Goal: Task Accomplishment & Management: Use online tool/utility

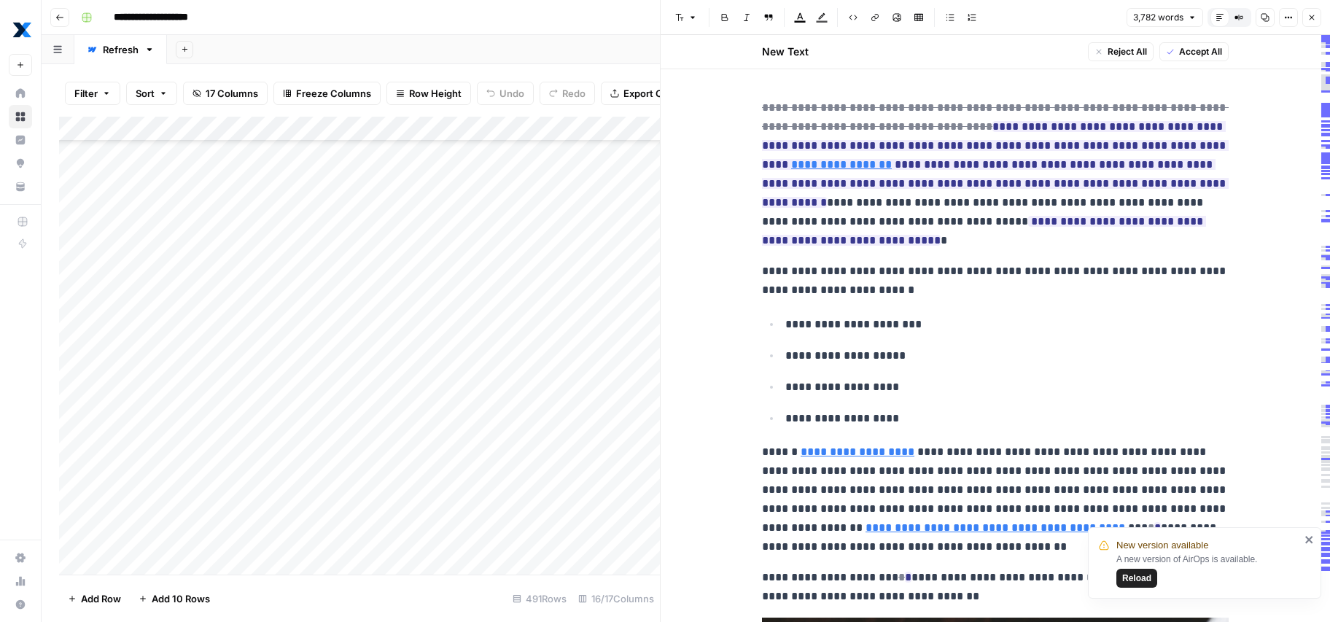
scroll to position [1131, 0]
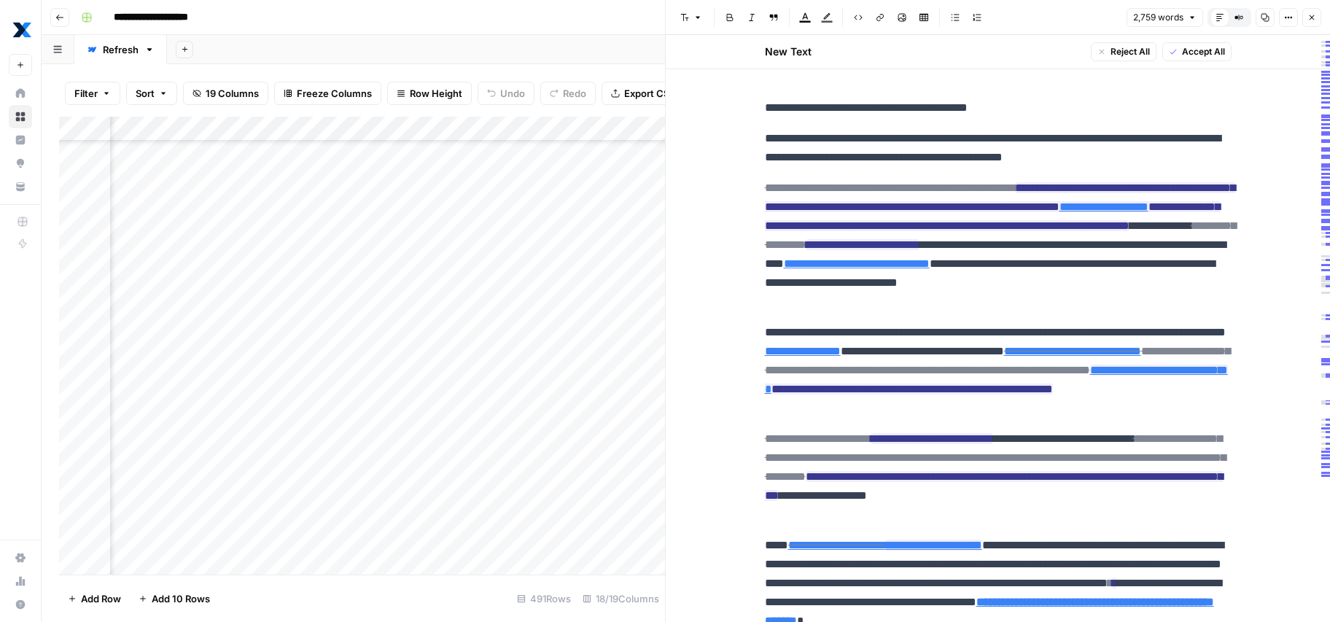
scroll to position [6523, 150]
click at [1268, 18] on icon "button" at bounding box center [1265, 17] width 9 height 9
click at [1244, 15] on button "Compare Old vs New Content" at bounding box center [1239, 17] width 19 height 19
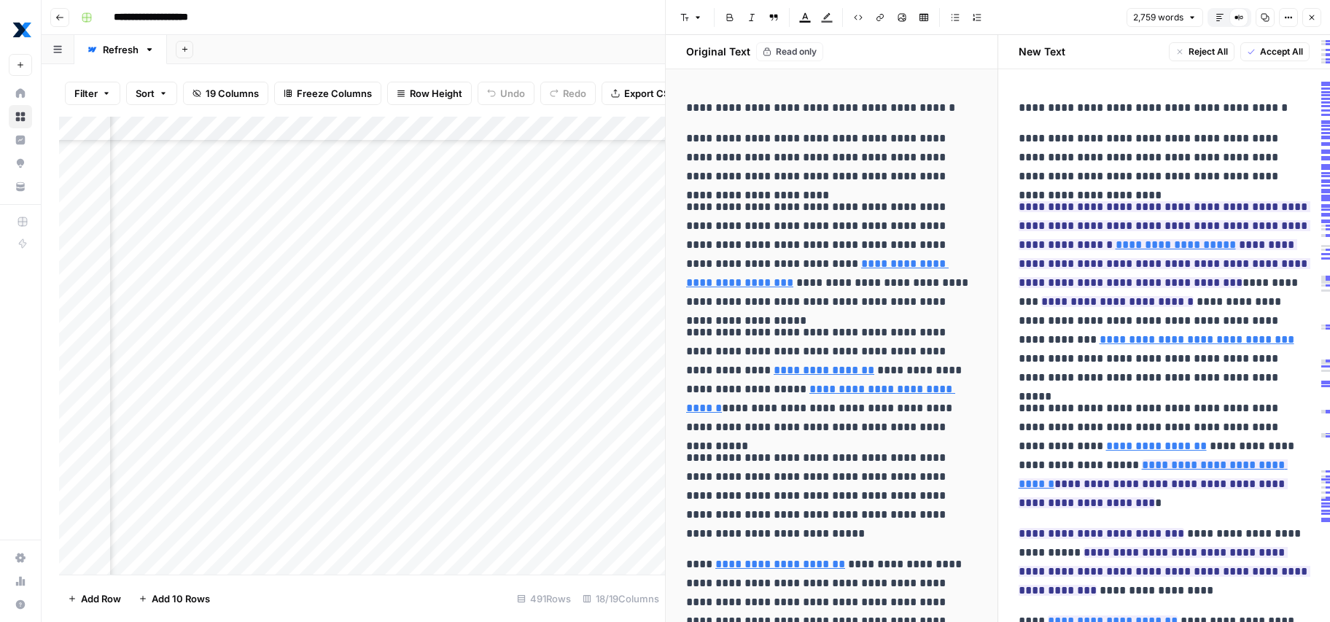
click at [1230, 101] on p "**********" at bounding box center [1165, 107] width 292 height 19
click at [1262, 15] on icon "button" at bounding box center [1265, 17] width 9 height 9
click at [1225, 19] on button "Default Editor" at bounding box center [1220, 17] width 19 height 19
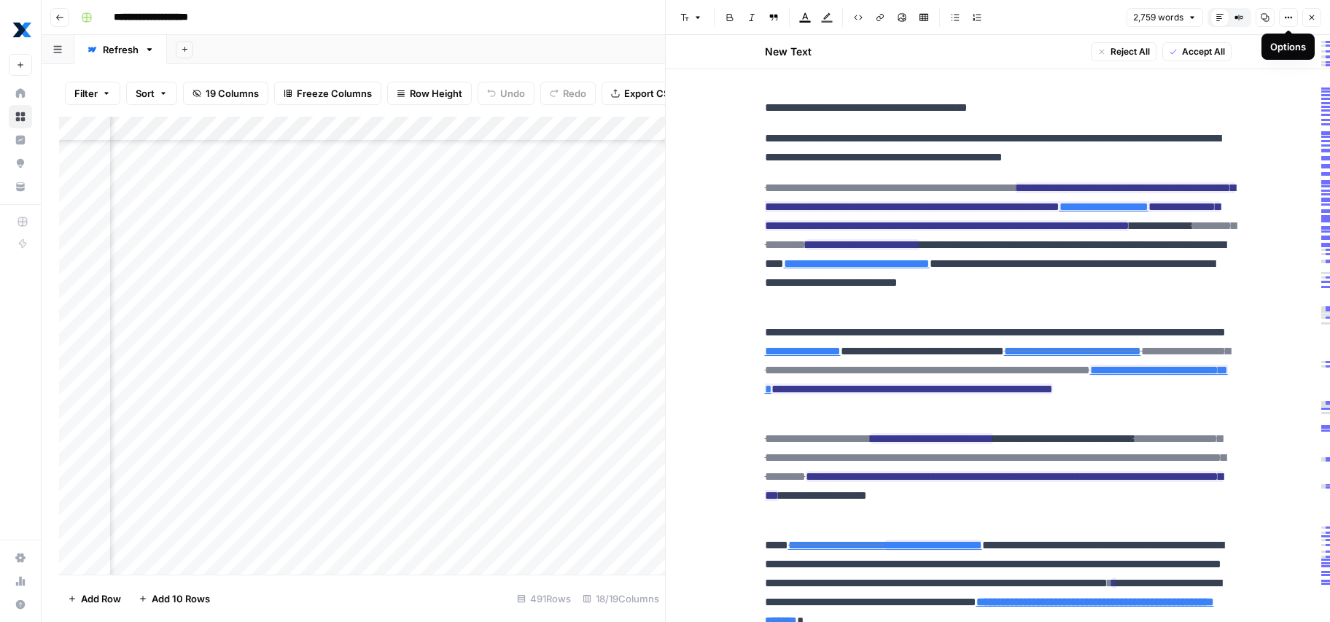
click at [1287, 15] on icon "button" at bounding box center [1288, 17] width 9 height 9
click at [1288, 11] on button "Options" at bounding box center [1288, 17] width 19 height 19
click at [1271, 48] on div "button" at bounding box center [1271, 49] width 18 height 10
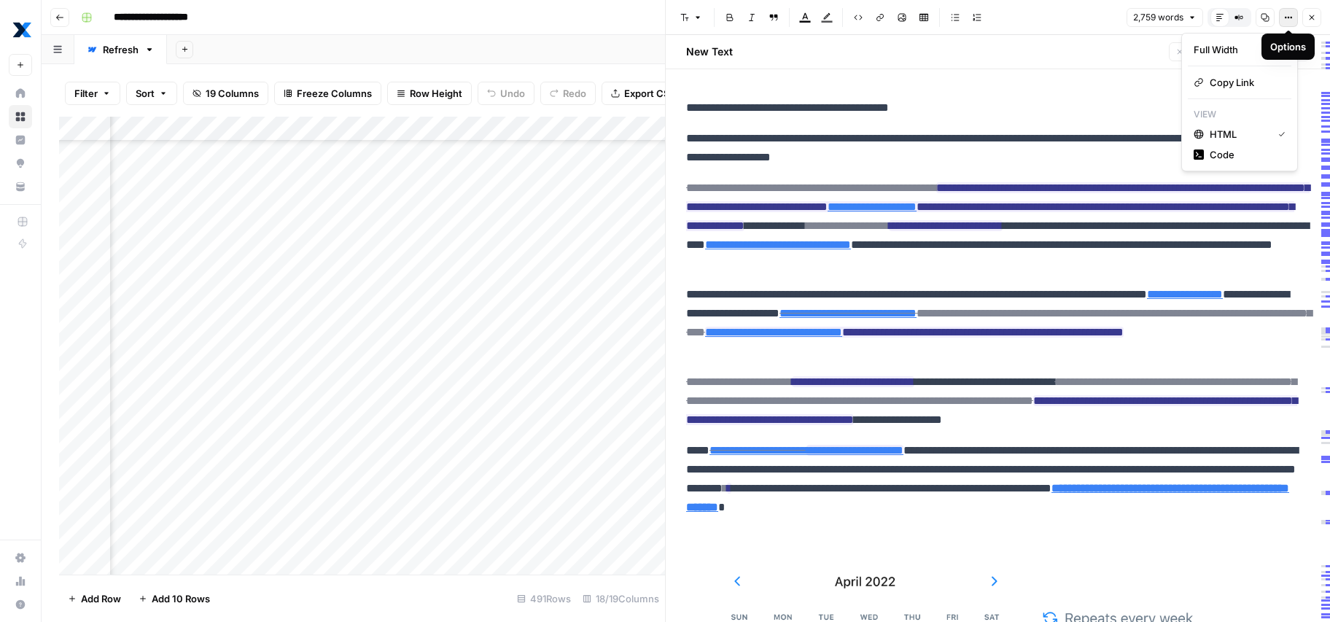
click at [1294, 20] on button "Options" at bounding box center [1288, 17] width 19 height 19
click at [1265, 52] on div "button" at bounding box center [1271, 49] width 18 height 10
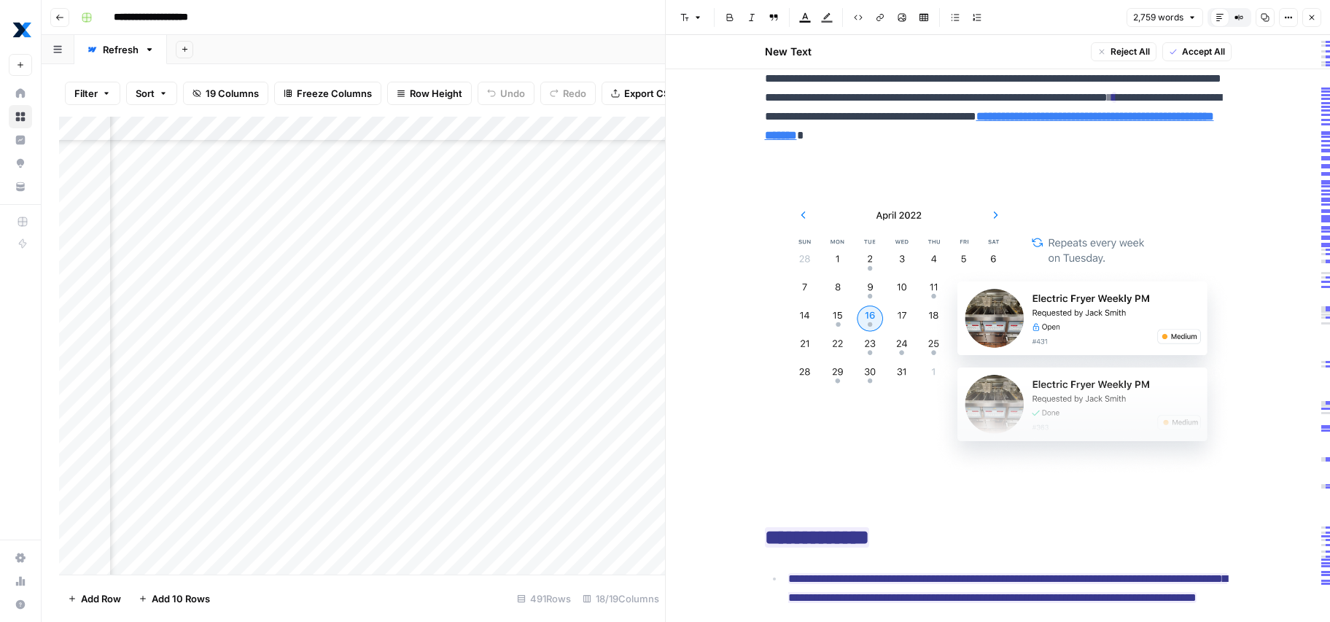
scroll to position [0, 0]
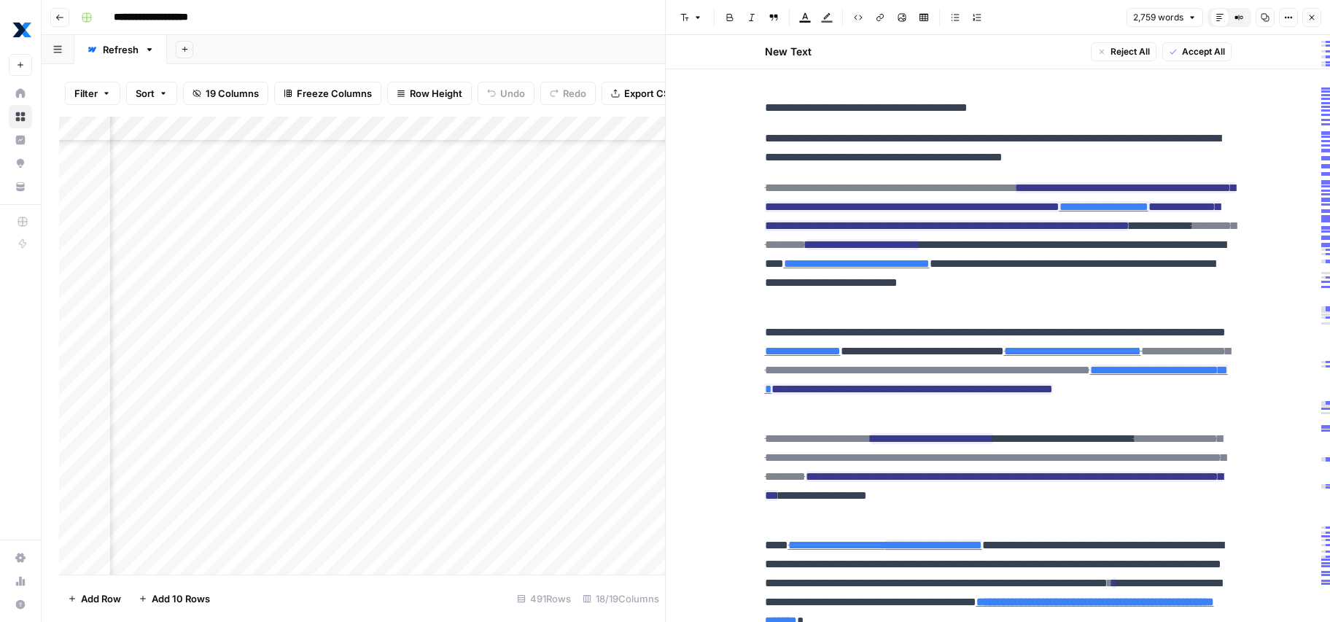
click at [1237, 15] on icon "button" at bounding box center [1239, 17] width 9 height 9
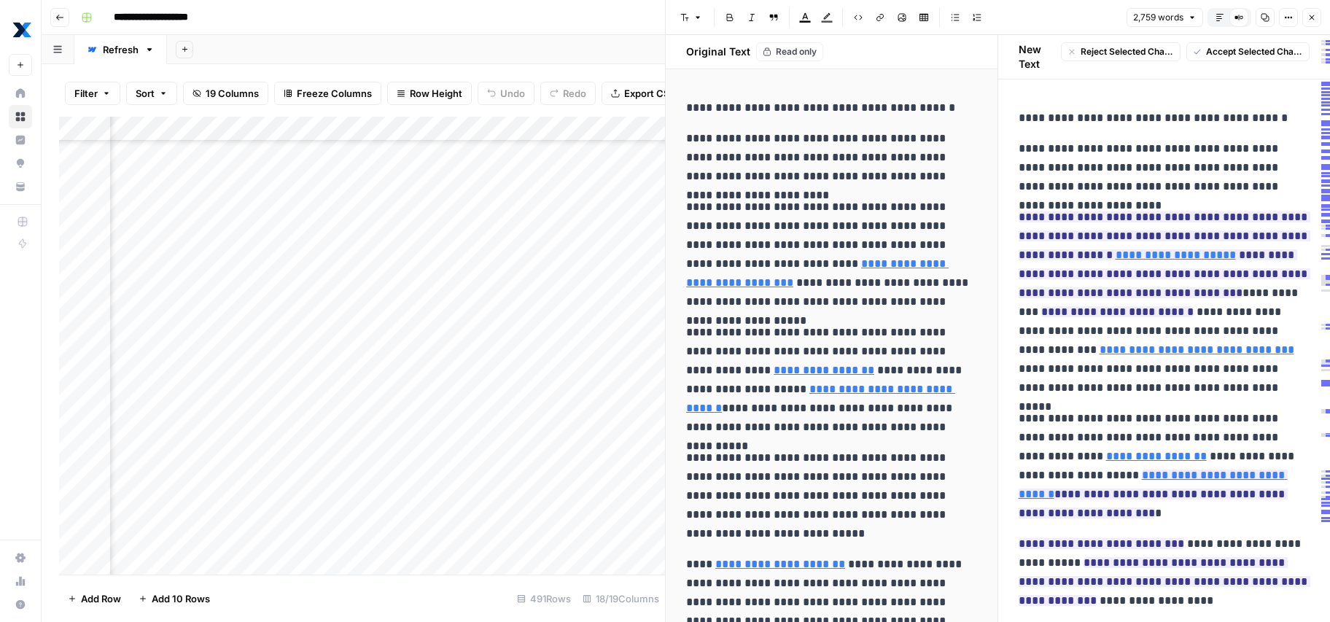
copy div "**********"
click at [1072, 157] on p "**********" at bounding box center [1165, 167] width 292 height 57
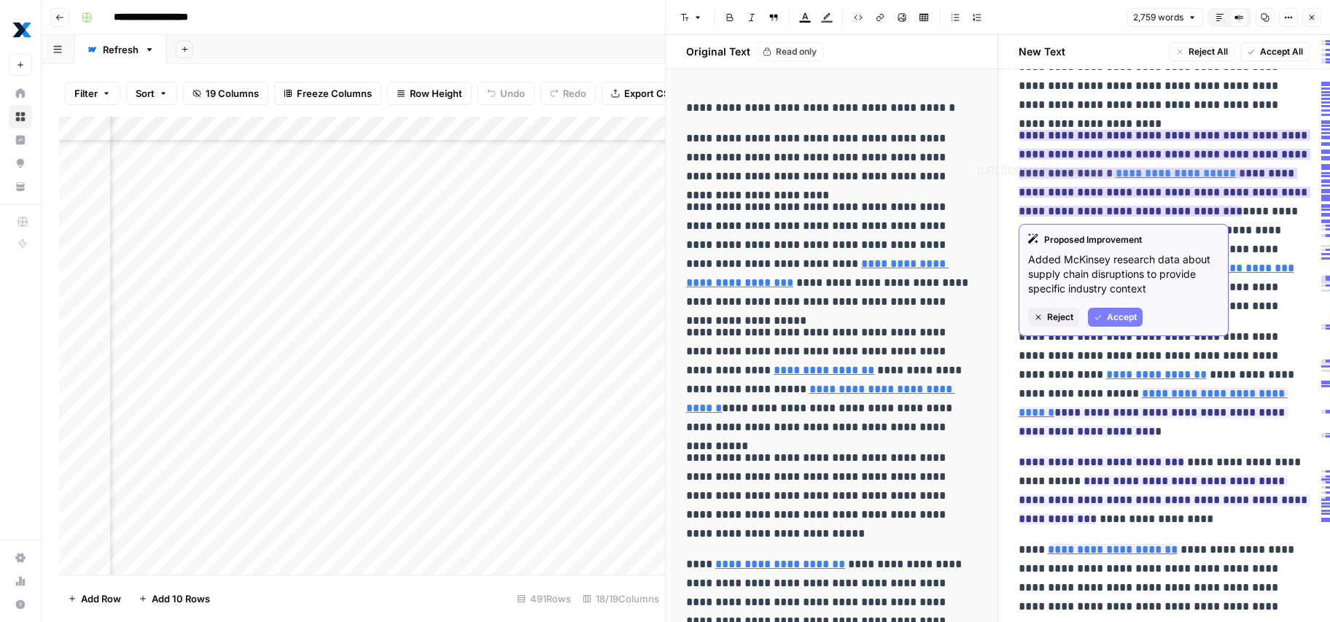
scroll to position [74, 0]
